Goal: Find specific page/section: Find specific page/section

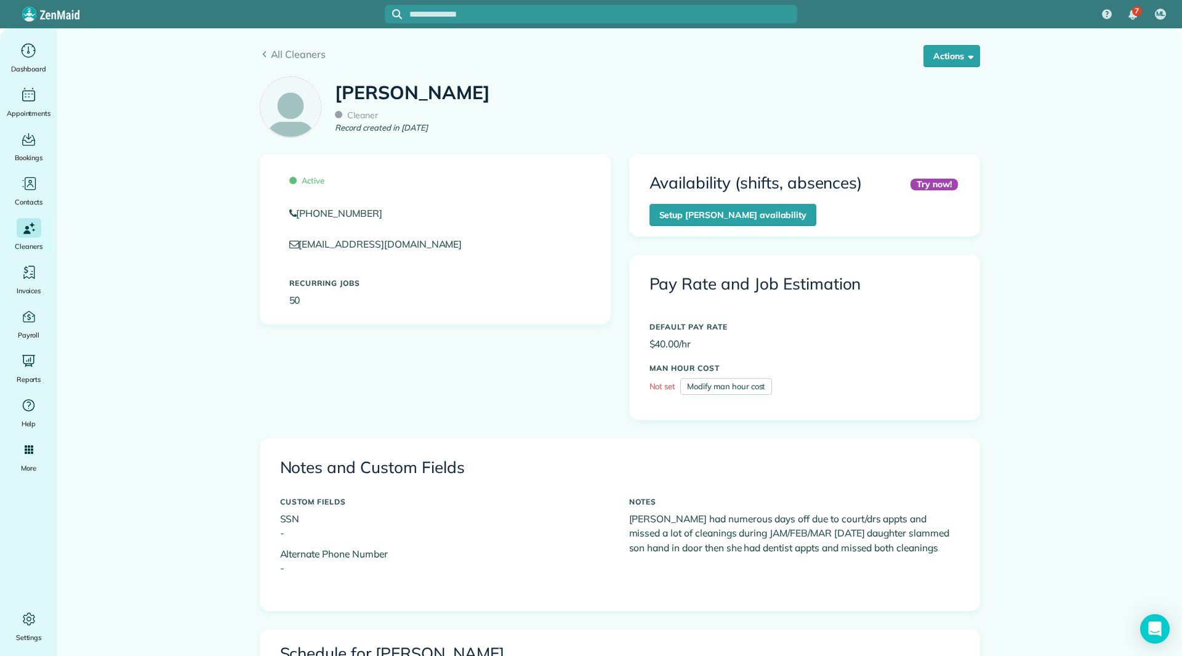
scroll to position [554, 0]
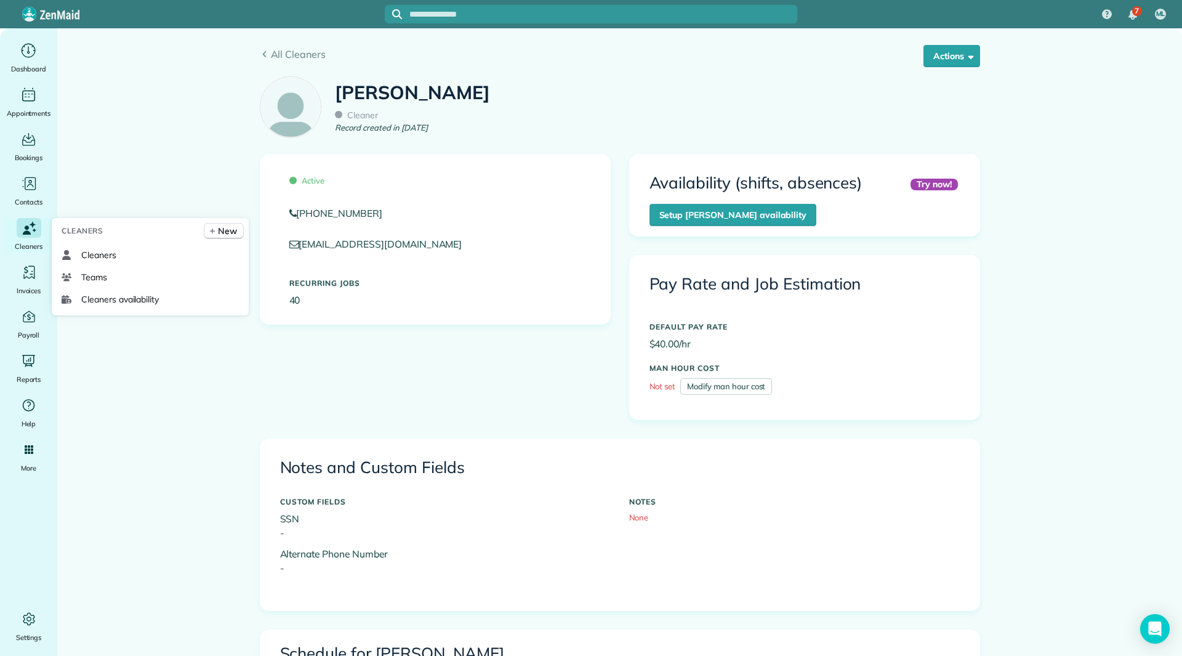
click at [29, 239] on div "Cleaners" at bounding box center [28, 235] width 49 height 34
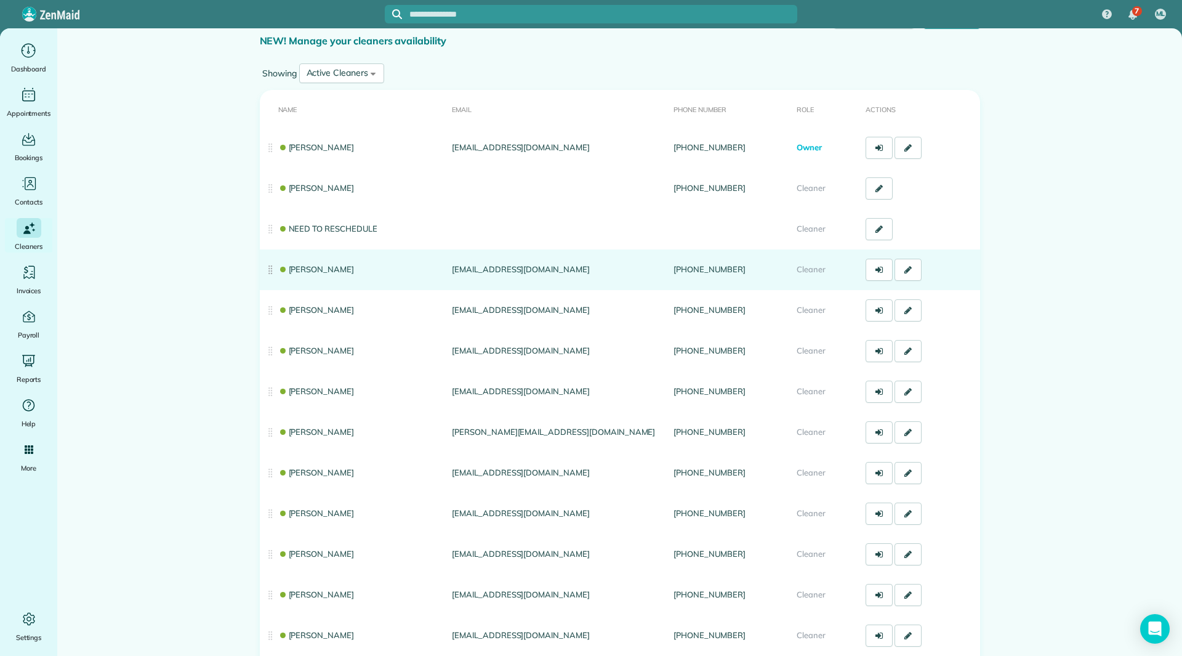
scroll to position [62, 0]
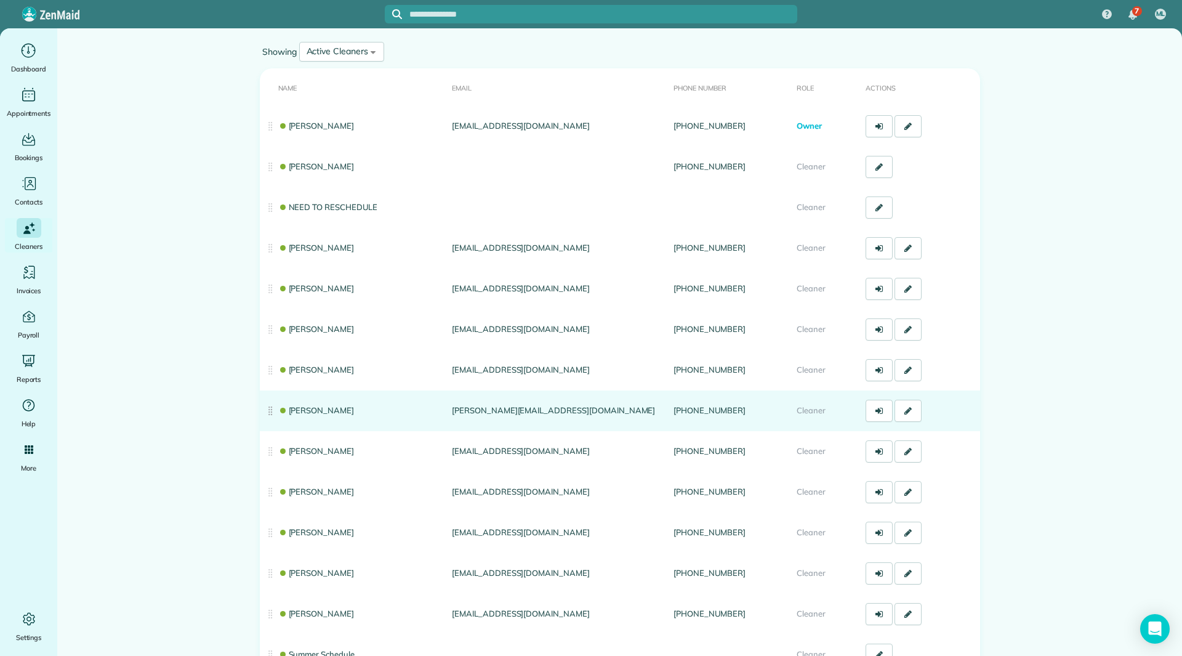
click at [309, 410] on link "Andrea Cole" at bounding box center [316, 410] width 76 height 10
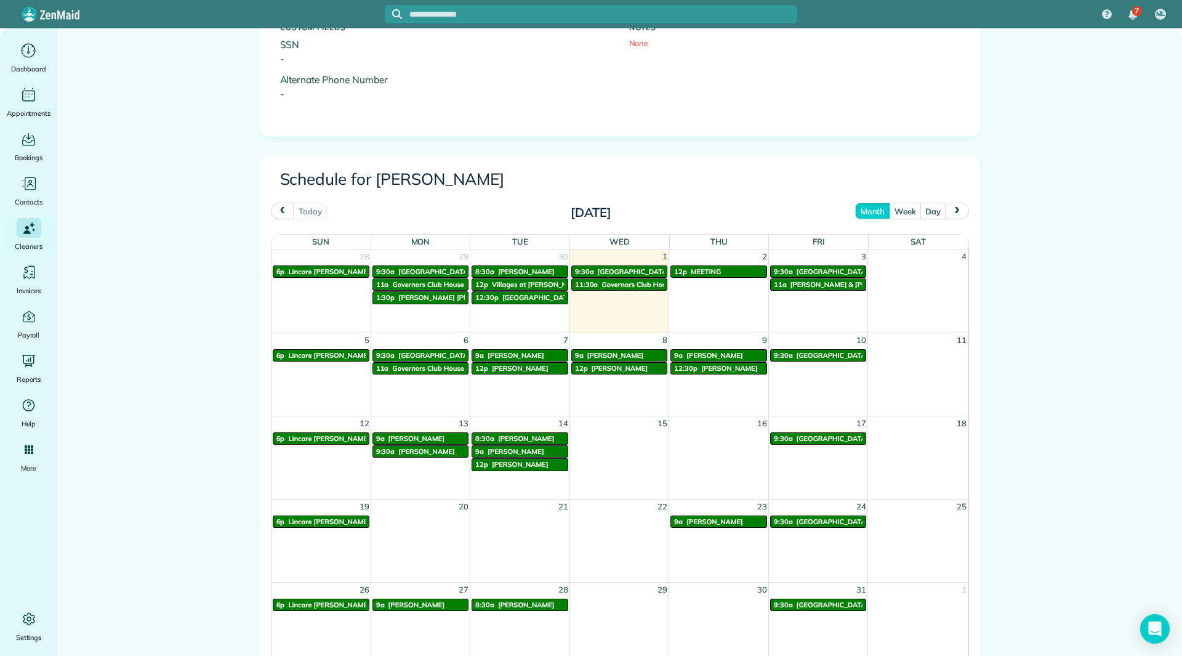
scroll to position [493, 0]
